Goal: Task Accomplishment & Management: Use online tool/utility

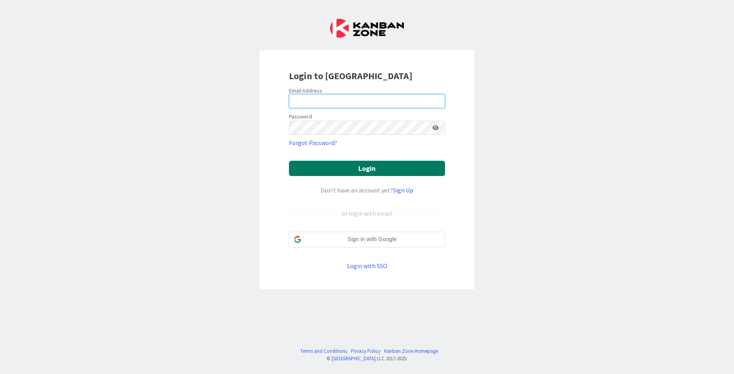
type input "[PERSON_NAME][EMAIL_ADDRESS][PERSON_NAME][DOMAIN_NAME]"
click at [364, 161] on button "Login" at bounding box center [367, 168] width 156 height 15
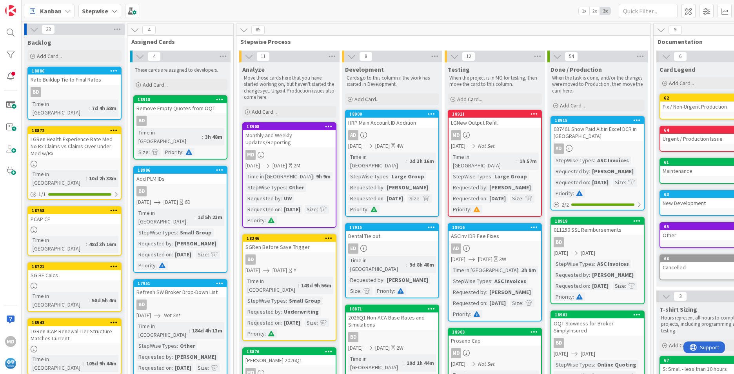
click at [482, 123] on div "LGNew Output Refill" at bounding box center [494, 123] width 93 height 10
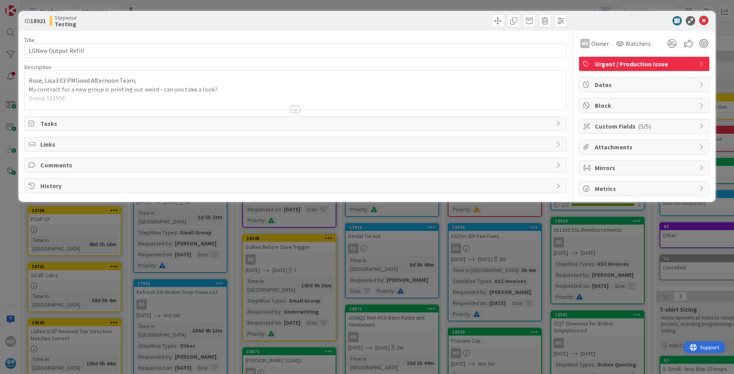
click at [606, 65] on span "Urgent / Production Issue" at bounding box center [645, 63] width 100 height 9
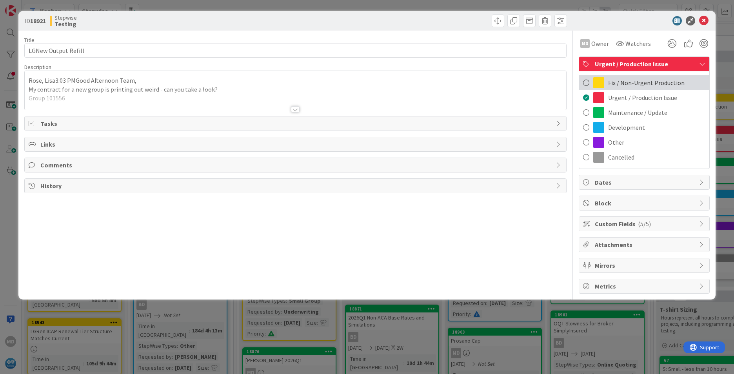
click at [608, 82] on span "Fix / Non-Urgent Production" at bounding box center [646, 82] width 76 height 9
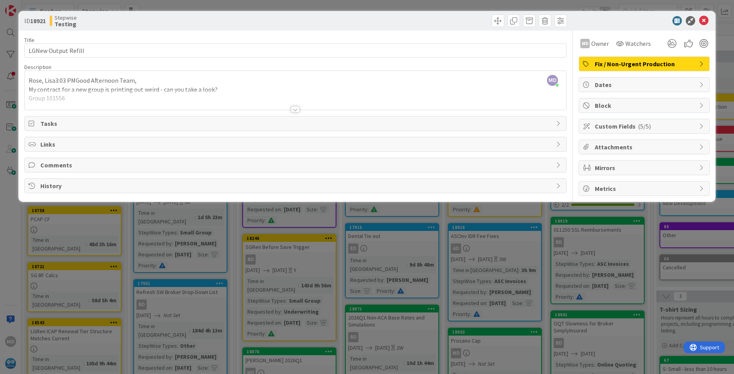
click at [651, 69] on div "Fix / Non-Urgent Production" at bounding box center [644, 64] width 130 height 14
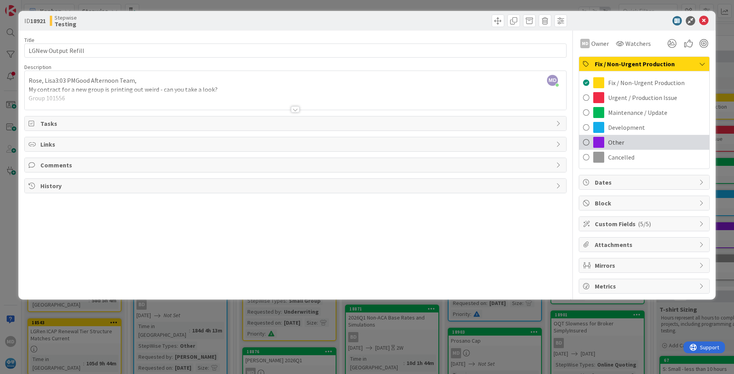
click at [618, 140] on span "Other" at bounding box center [616, 142] width 16 height 9
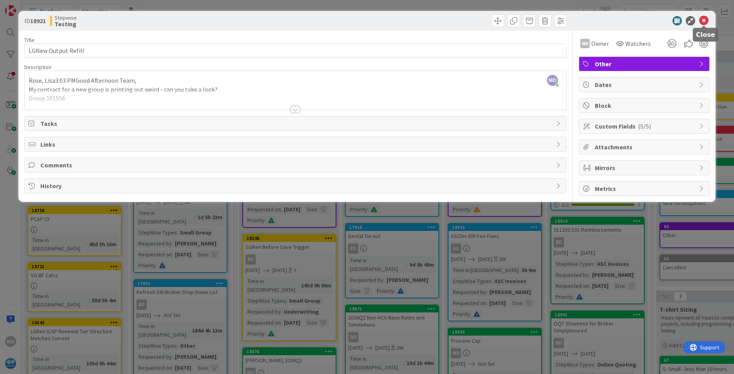
click at [702, 20] on icon at bounding box center [703, 20] width 9 height 9
